Goal: Register for event/course

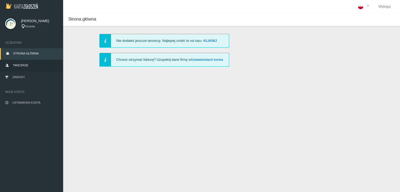
click at [31, 66] on link "Tancerze" at bounding box center [31, 66] width 63 height 12
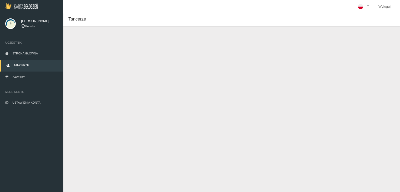
click at [93, 44] on button "Dodaj tancerza" at bounding box center [94, 44] width 40 height 10
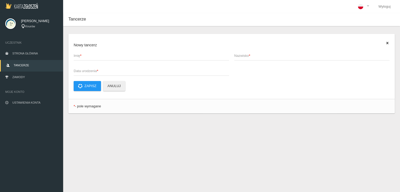
click at [117, 70] on span "Data urodzenia *" at bounding box center [149, 70] width 150 height 5
click at [117, 70] on input "Data urodzenia *" at bounding box center [152, 71] width 156 height 10
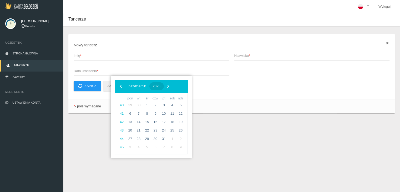
click at [161, 87] on span "2025" at bounding box center [157, 86] width 8 height 4
click at [122, 86] on span "‹" at bounding box center [121, 86] width 8 height 8
click at [179, 117] on span "2009" at bounding box center [177, 116] width 12 height 12
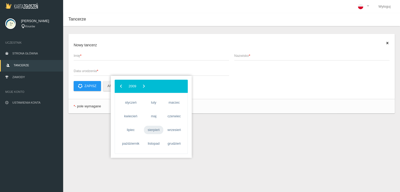
click at [151, 131] on span "sierpień" at bounding box center [153, 130] width 19 height 8
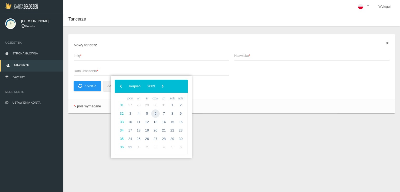
click at [155, 113] on span "6" at bounding box center [155, 113] width 8 height 8
type input "[DATE]"
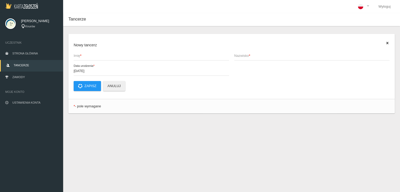
click at [101, 57] on span "Imię *" at bounding box center [149, 55] width 150 height 5
click at [101, 57] on input "Imię *" at bounding box center [152, 56] width 156 height 10
type input "i"
type input "Iza"
click at [265, 56] on span "Nazwisko *" at bounding box center [309, 55] width 150 height 5
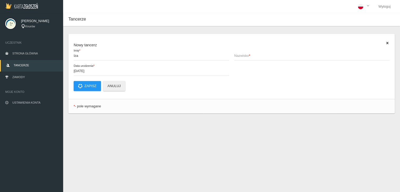
click at [265, 56] on input "Nazwisko *" at bounding box center [312, 56] width 156 height 10
type input "Howis"
click at [82, 85] on icon at bounding box center [80, 86] width 4 height 4
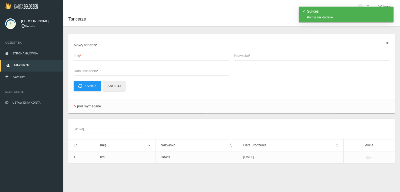
click at [96, 58] on span "Imię *" at bounding box center [149, 55] width 150 height 5
click at [96, 58] on input "Imię *" at bounding box center [152, 56] width 156 height 10
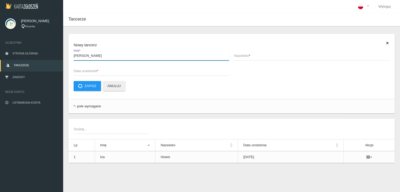
type input "[PERSON_NAME]"
click at [248, 55] on span "Nazwisko *" at bounding box center [309, 55] width 150 height 5
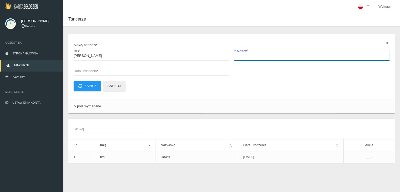
click at [248, 55] on input "Nazwisko *" at bounding box center [312, 56] width 156 height 10
type input "[PERSON_NAME]"
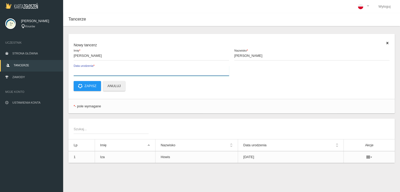
click at [112, 67] on label "Data urodzenia *" at bounding box center [152, 71] width 156 height 10
click at [112, 67] on input "Data urodzenia *" at bounding box center [152, 71] width 156 height 10
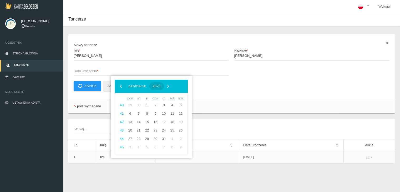
click at [161, 87] on span "2025" at bounding box center [157, 86] width 8 height 4
click at [122, 87] on span "‹" at bounding box center [121, 86] width 8 height 8
click at [179, 117] on span "2009" at bounding box center [177, 116] width 12 height 12
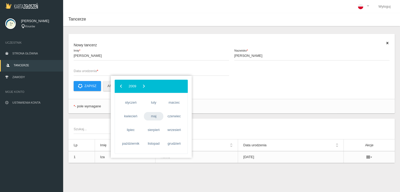
click at [152, 116] on span "maj" at bounding box center [153, 116] width 19 height 8
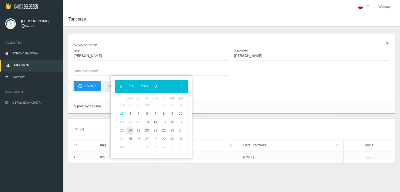
click at [132, 130] on span "18" at bounding box center [130, 130] width 8 height 8
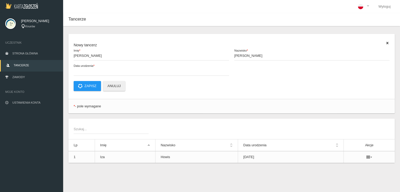
type input "[DATE]"
click at [94, 89] on button "Zapisz" at bounding box center [87, 86] width 27 height 10
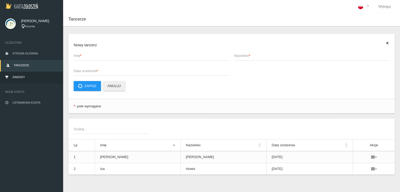
click at [26, 79] on link "Zawody" at bounding box center [31, 78] width 63 height 12
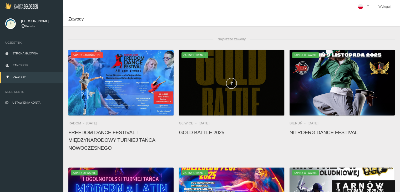
click at [232, 84] on icon at bounding box center [231, 83] width 4 height 4
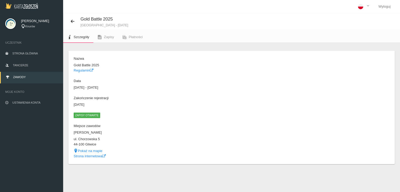
click at [93, 114] on span "Zapisy otwarte" at bounding box center [87, 115] width 27 height 5
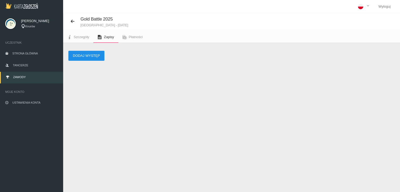
click at [93, 58] on button "Dodaj występ" at bounding box center [86, 56] width 36 height 10
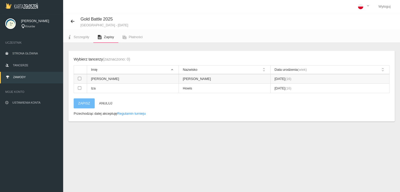
click at [79, 78] on input "checkbox" at bounding box center [79, 78] width 3 height 3
checkbox input "true"
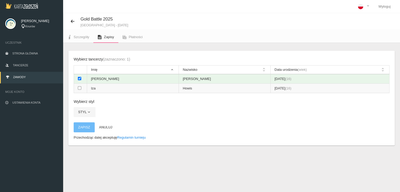
click at [79, 87] on input "checkbox" at bounding box center [79, 87] width 3 height 3
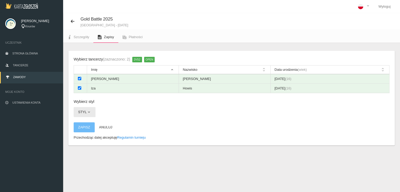
click at [90, 111] on span "button" at bounding box center [89, 112] width 4 height 4
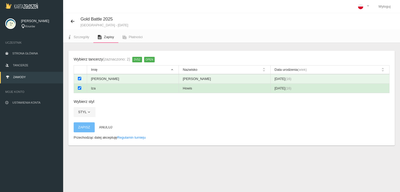
click at [79, 87] on input "checkbox" at bounding box center [79, 87] width 3 height 3
checkbox input "false"
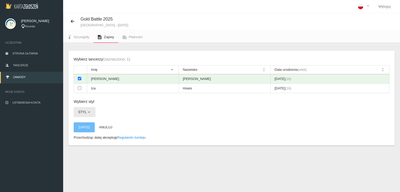
click at [88, 113] on span "button" at bounding box center [89, 112] width 4 height 4
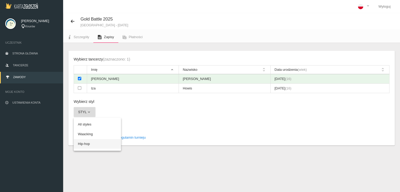
click at [90, 144] on link "Hip-hop" at bounding box center [97, 143] width 47 height 9
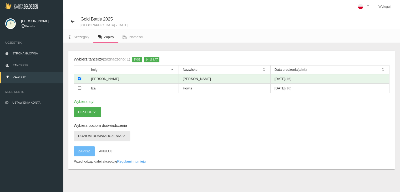
click at [122, 138] on button "Poziom doświadczenia" at bounding box center [102, 136] width 57 height 10
click at [104, 148] on link "Beginner" at bounding box center [97, 148] width 47 height 9
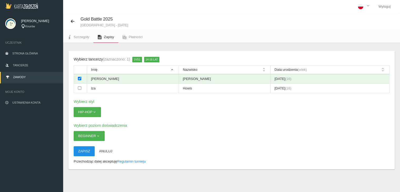
click at [83, 152] on button "Zapisz" at bounding box center [84, 151] width 21 height 10
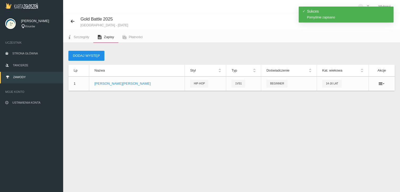
click at [83, 57] on button "Dodaj występ" at bounding box center [86, 56] width 36 height 10
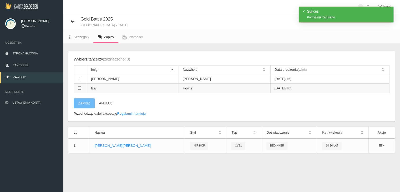
click at [79, 86] on input "checkbox" at bounding box center [79, 87] width 3 height 3
checkbox input "true"
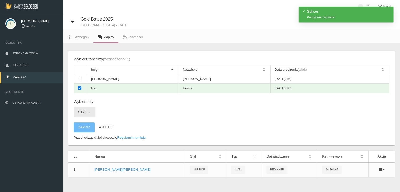
click at [87, 114] on button "Styl" at bounding box center [85, 112] width 22 height 10
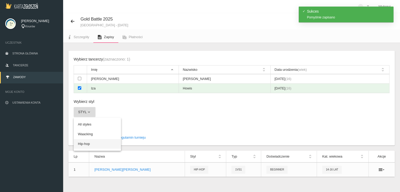
click at [89, 143] on link "Hip-hop" at bounding box center [97, 143] width 47 height 9
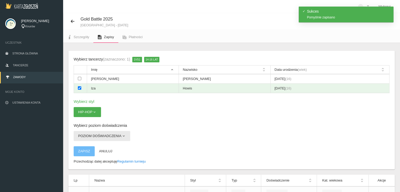
click at [93, 137] on button "Poziom doświadczenia" at bounding box center [102, 136] width 57 height 10
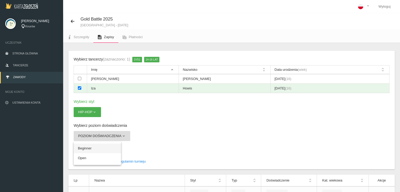
click at [92, 147] on link "Beginner" at bounding box center [97, 148] width 47 height 9
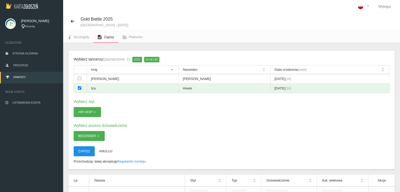
click at [89, 151] on button "Zapisz" at bounding box center [84, 151] width 21 height 10
